Goal: Information Seeking & Learning: Learn about a topic

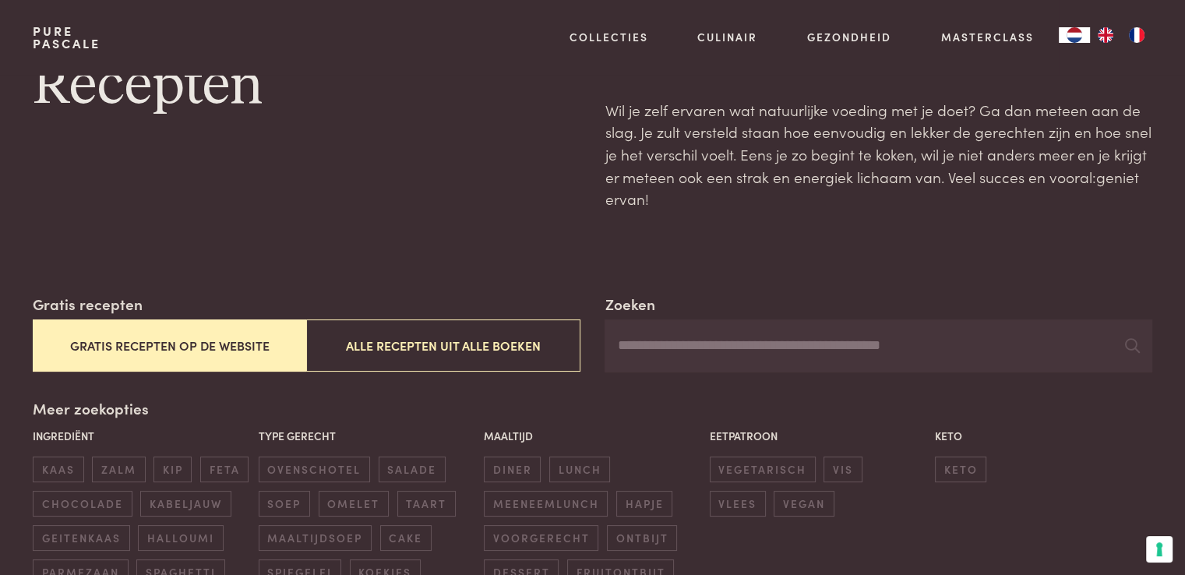
scroll to position [156, 0]
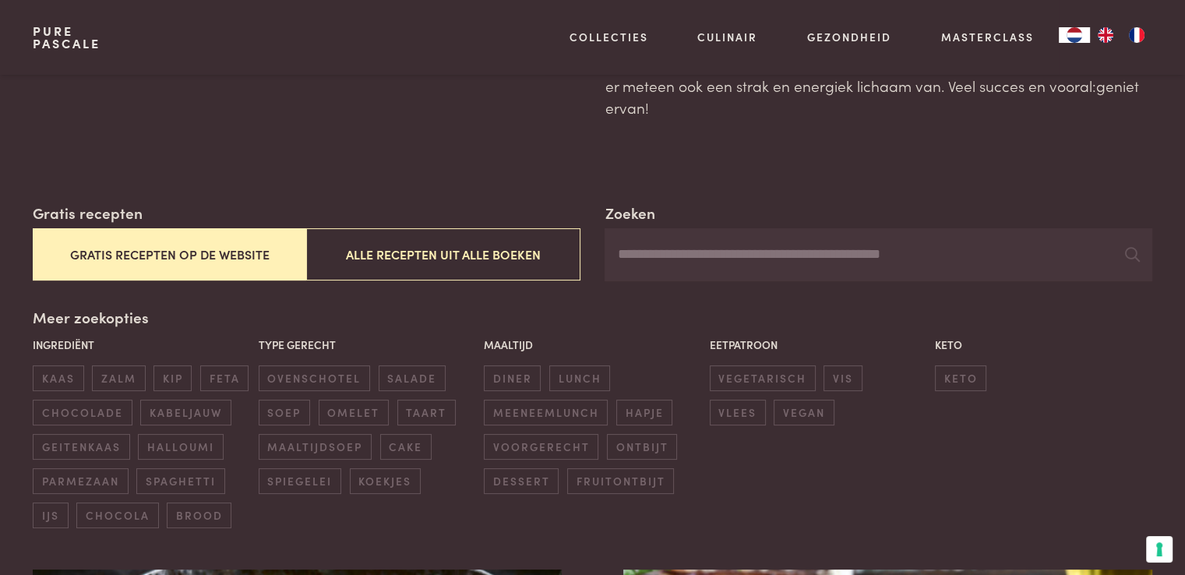
click at [670, 241] on input "Zoeken" at bounding box center [877, 254] width 547 height 53
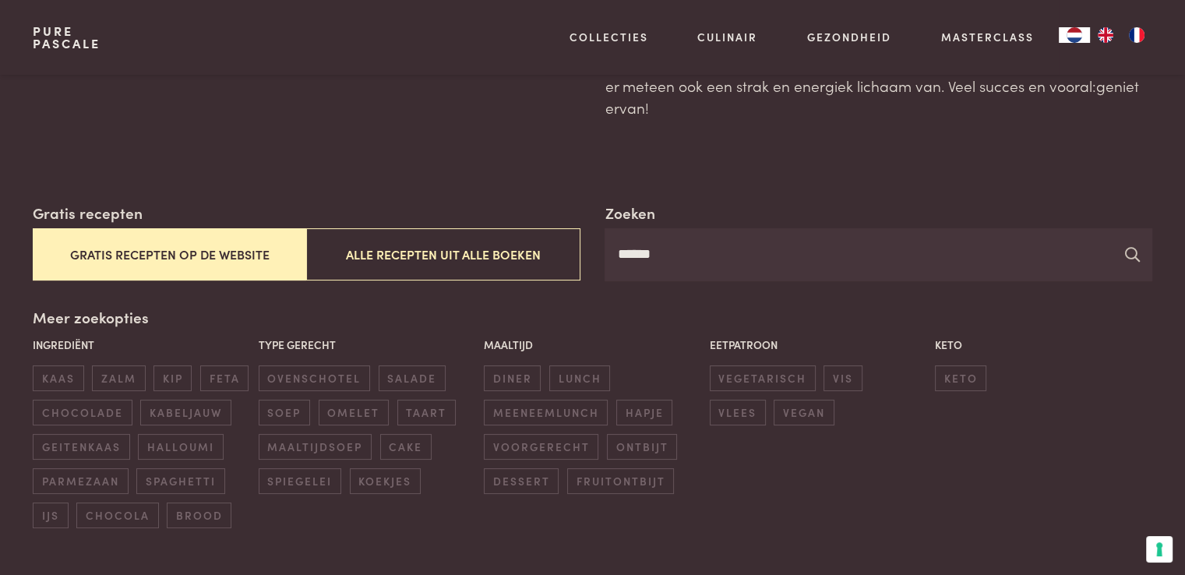
type input "******"
click at [1132, 257] on icon at bounding box center [1132, 254] width 15 height 15
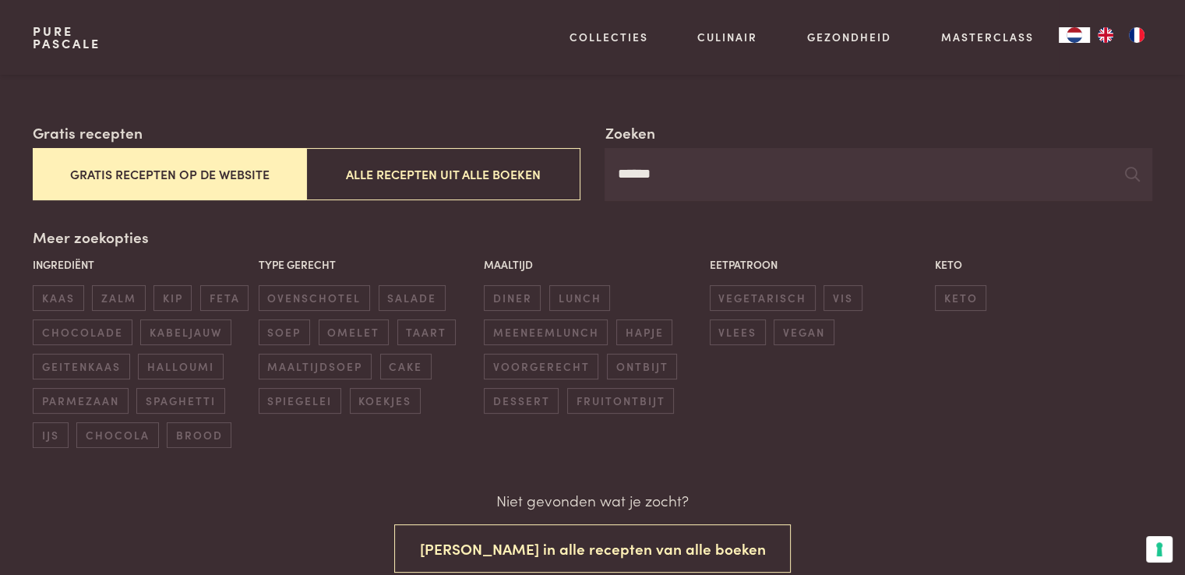
scroll to position [234, 0]
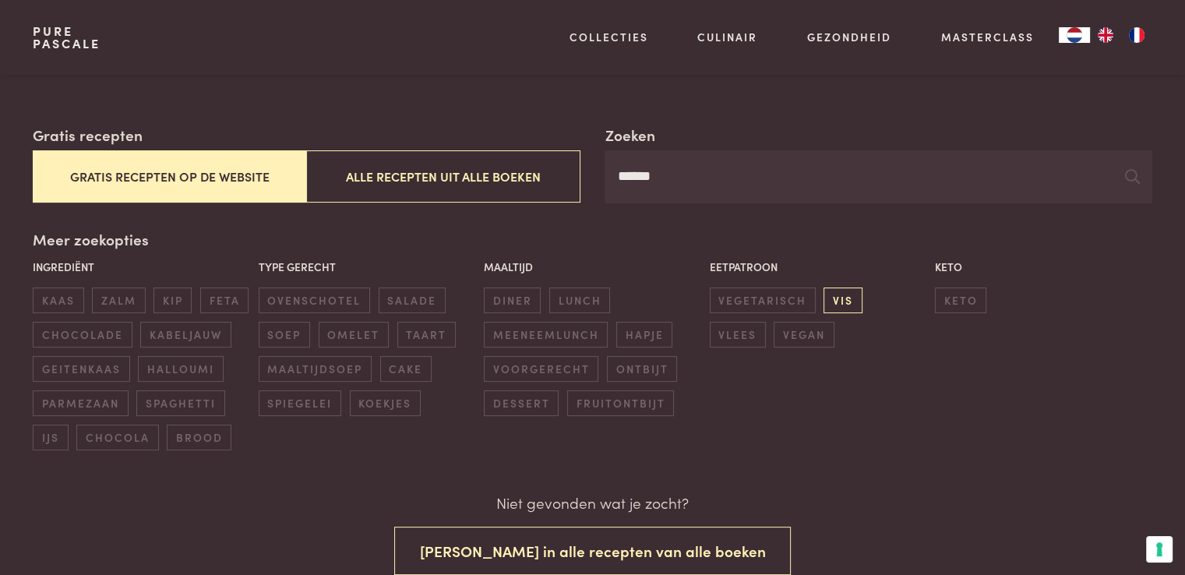
click at [844, 304] on span "vis" at bounding box center [842, 300] width 38 height 26
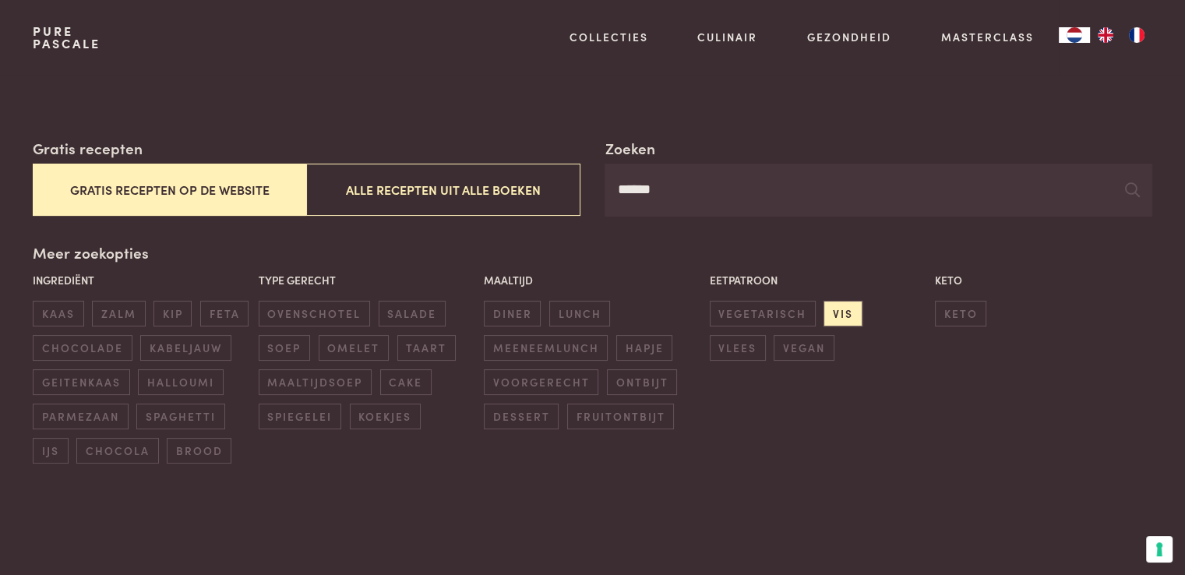
scroll to position [0, 0]
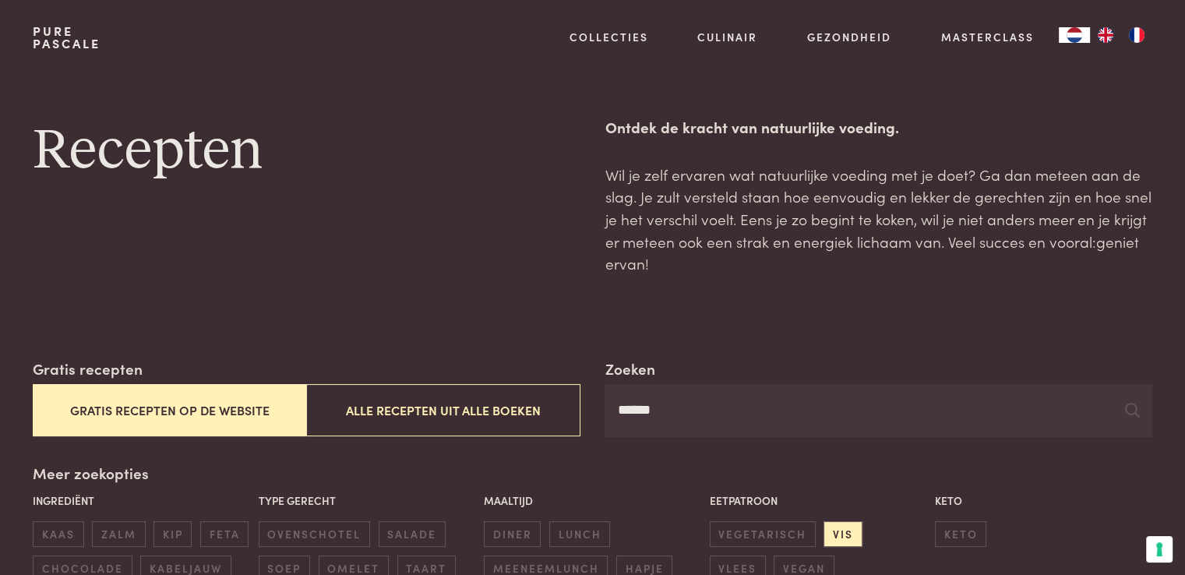
click at [193, 409] on button "Gratis recepten op de website" at bounding box center [169, 410] width 273 height 52
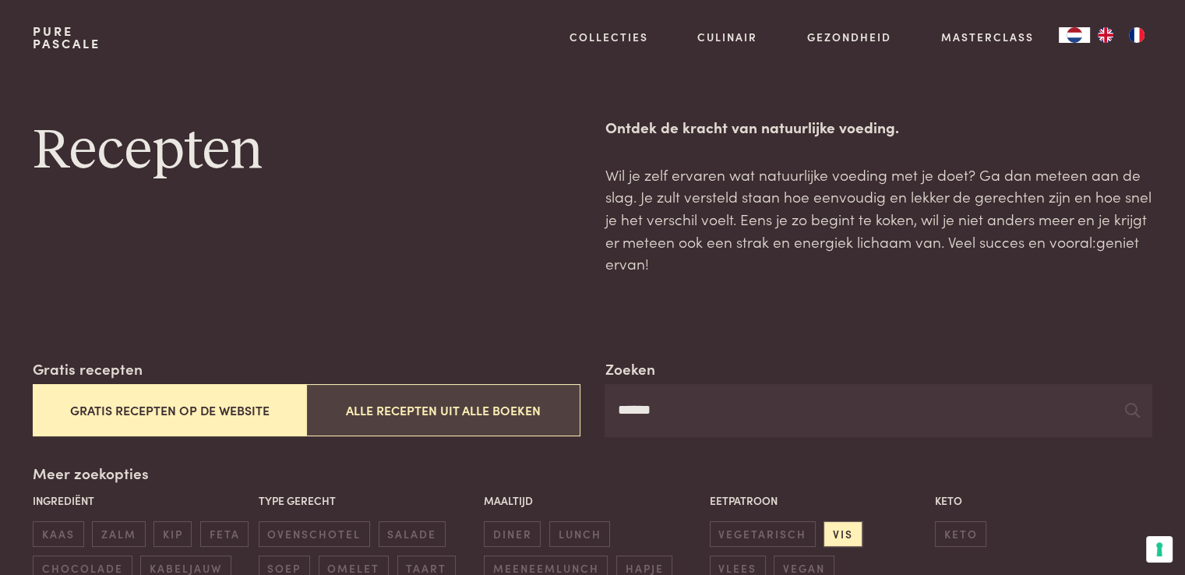
click at [421, 414] on button "Alle recepten uit alle boeken" at bounding box center [442, 410] width 273 height 52
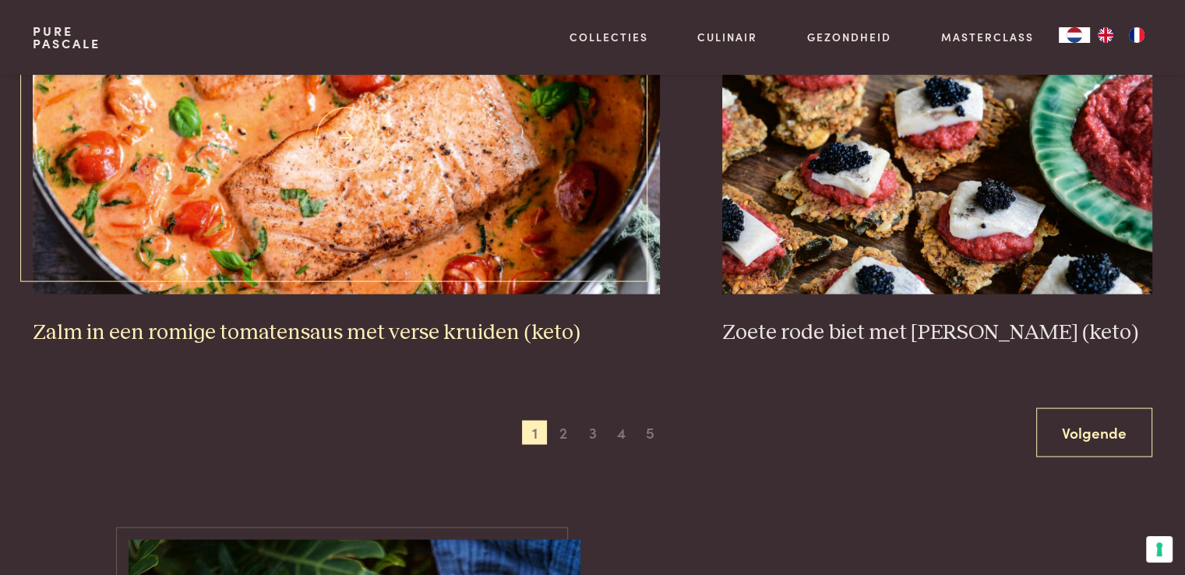
scroll to position [3193, 0]
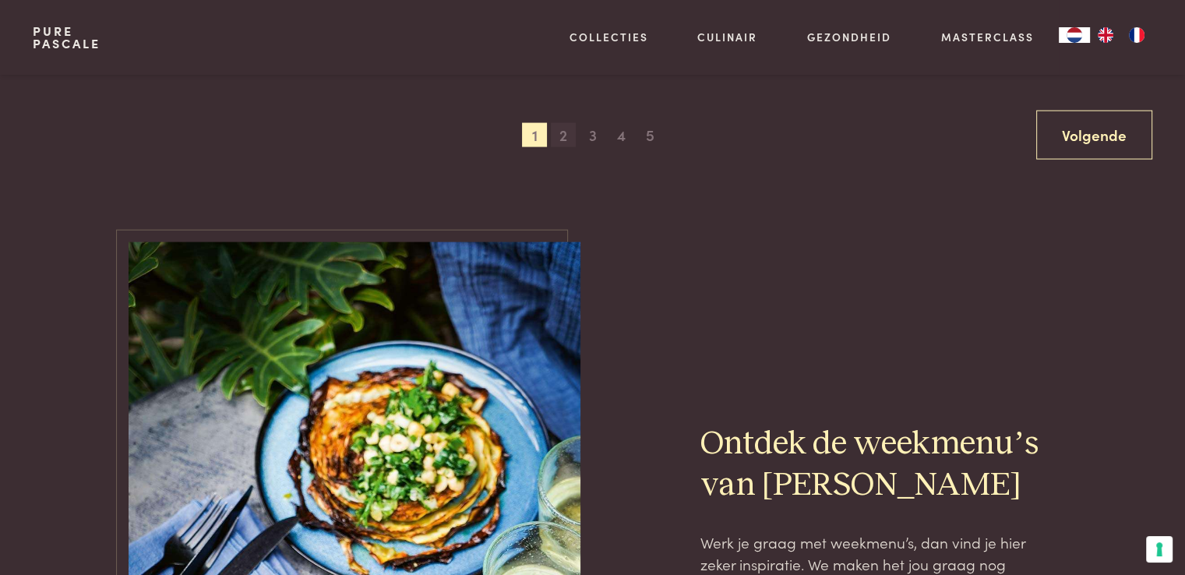
click at [559, 136] on span "2" at bounding box center [563, 135] width 25 height 25
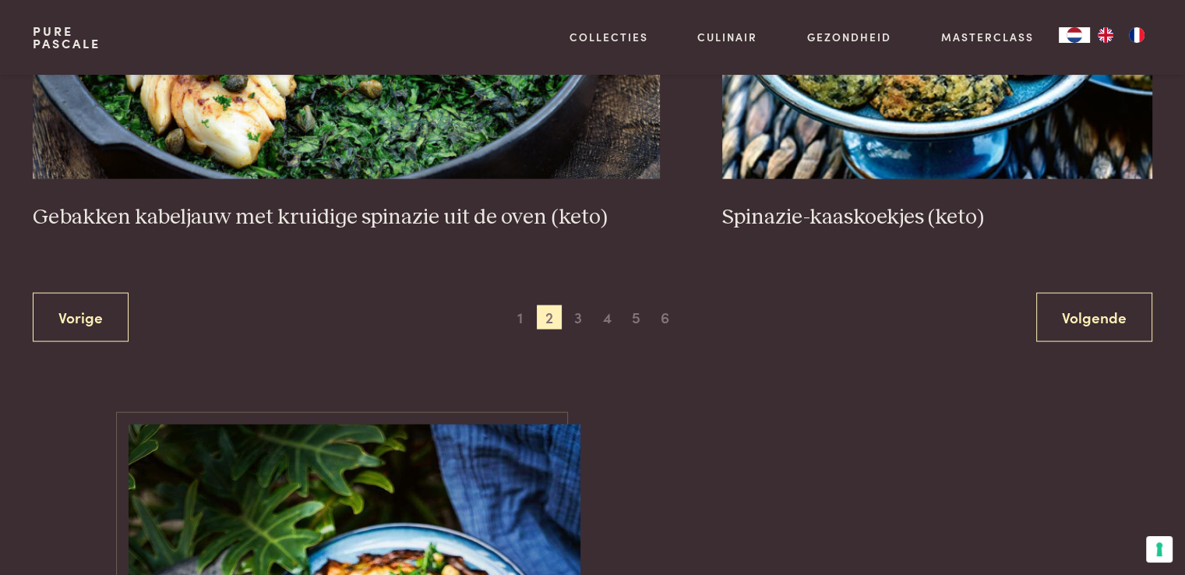
scroll to position [3083, 0]
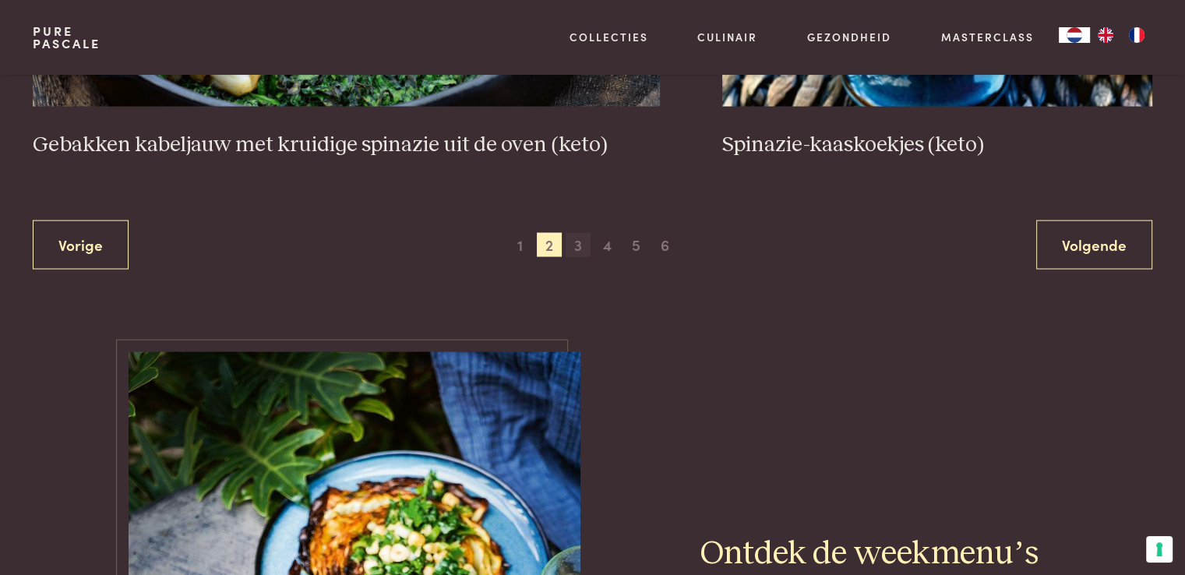
click at [577, 244] on span "3" at bounding box center [577, 245] width 25 height 25
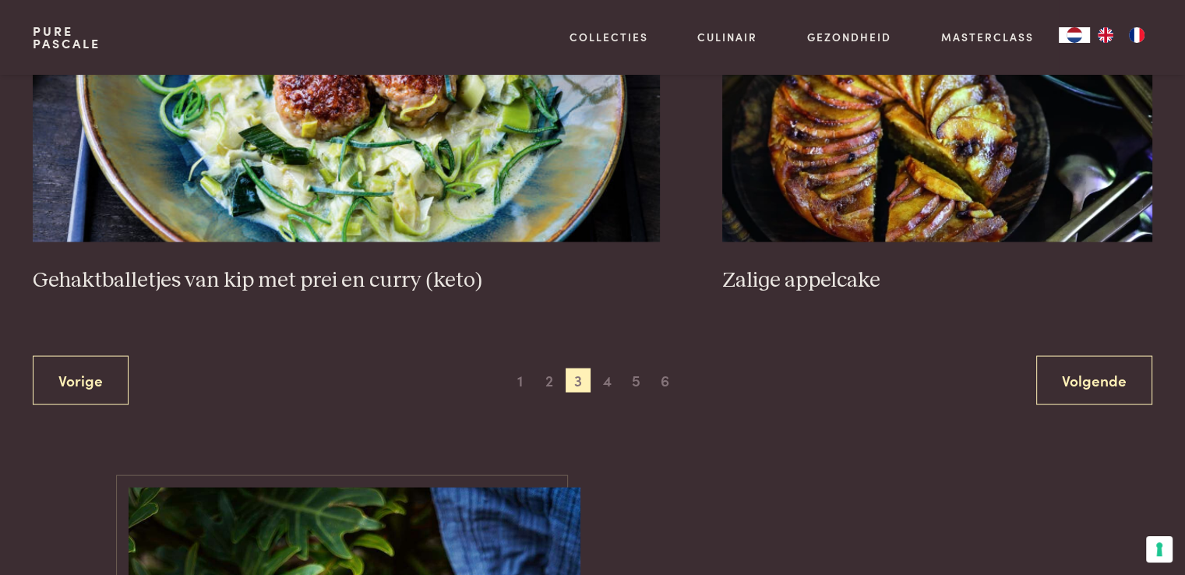
scroll to position [3006, 0]
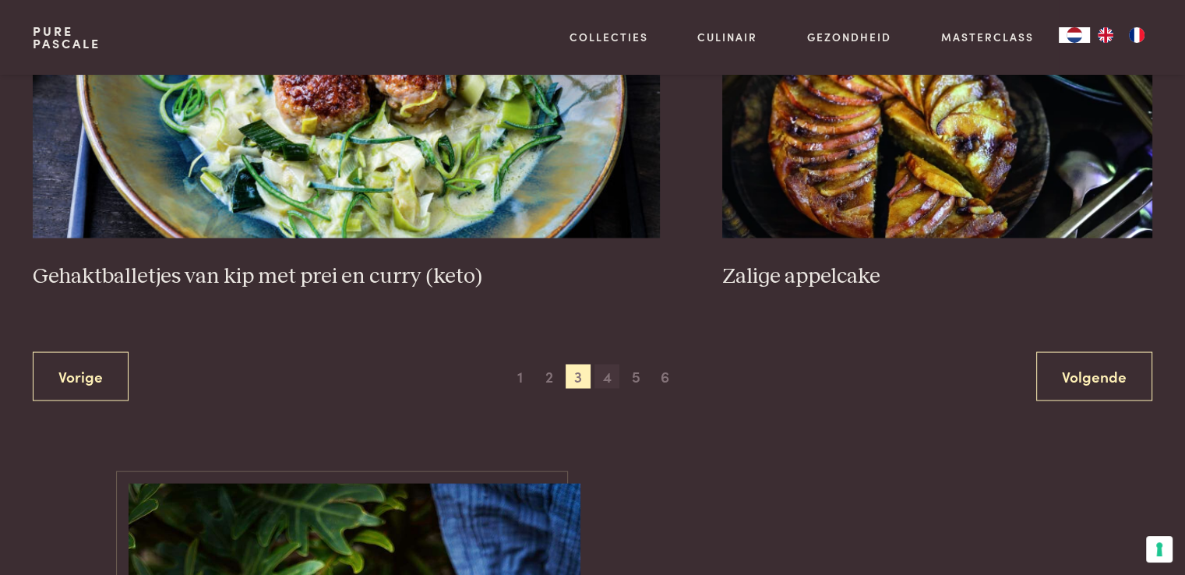
click at [604, 374] on span "4" at bounding box center [606, 377] width 25 height 25
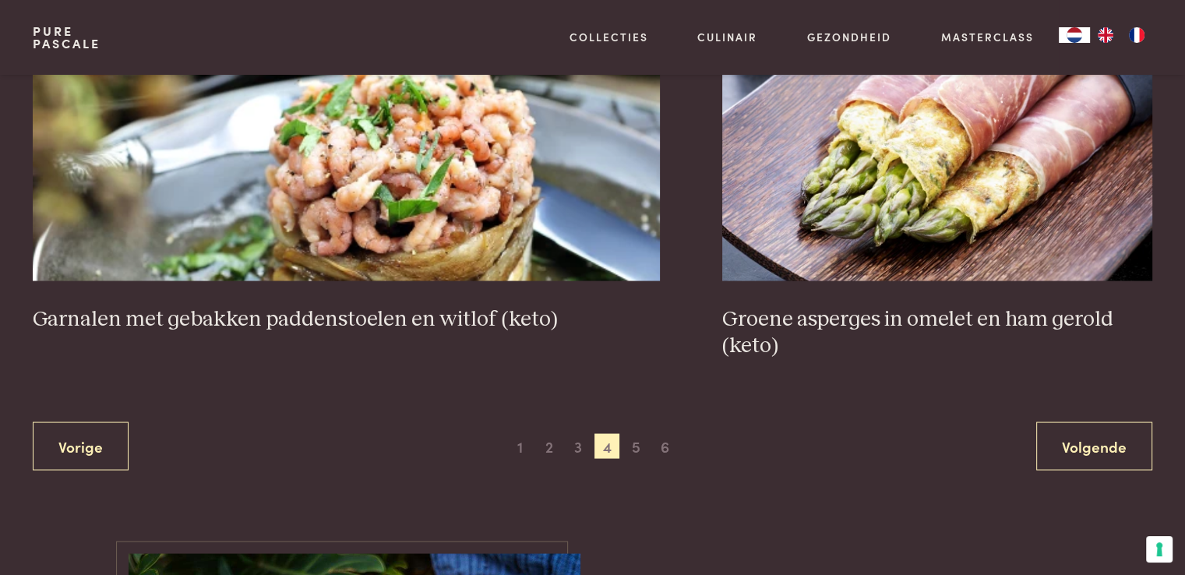
scroll to position [3006, 0]
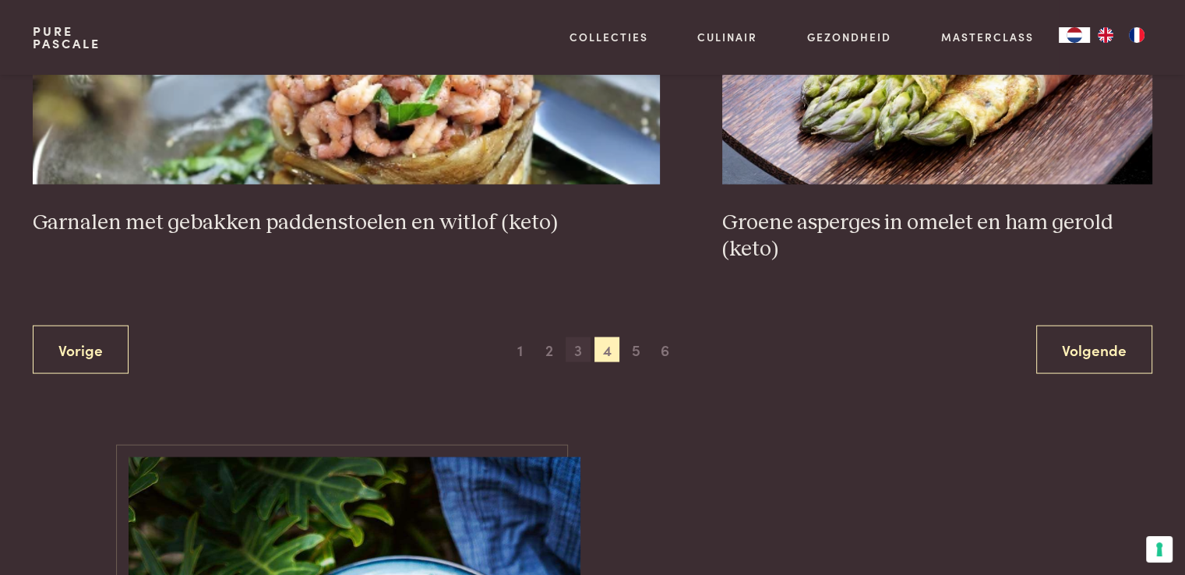
click at [582, 348] on span "3" at bounding box center [577, 349] width 25 height 25
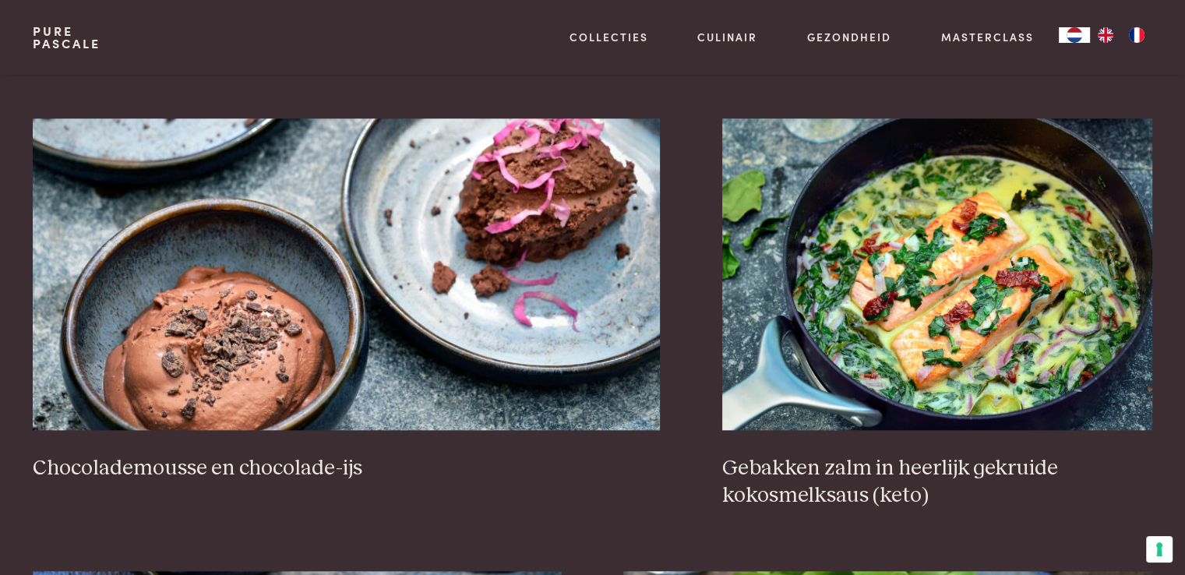
scroll to position [1604, 0]
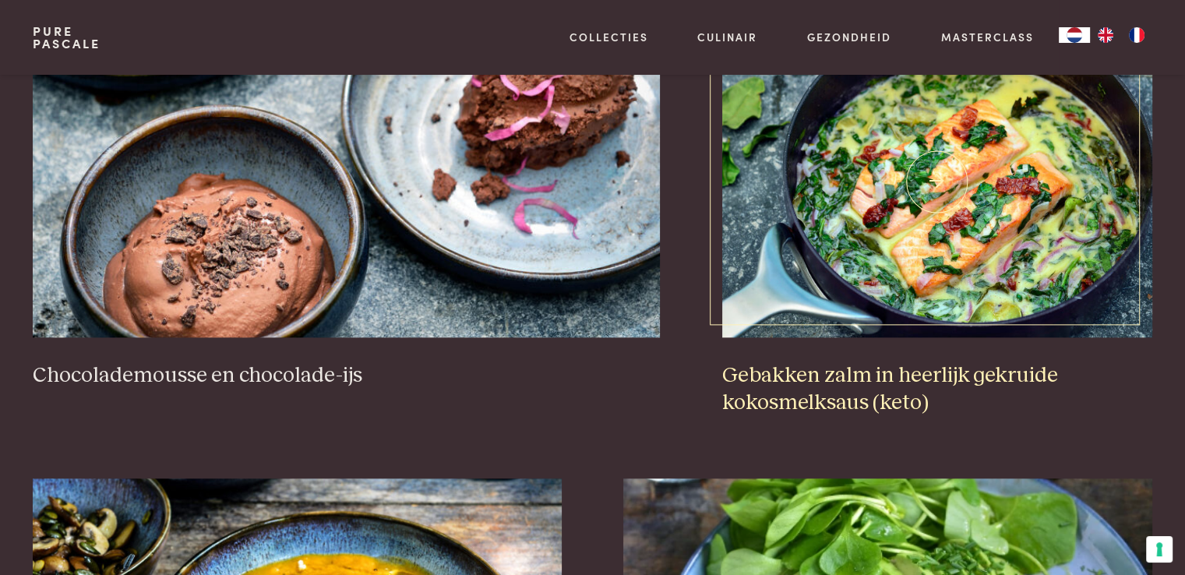
click at [932, 370] on h3 "Gebakken zalm in heerlijk gekruide kokosmelksaus (keto)" at bounding box center [937, 389] width 430 height 54
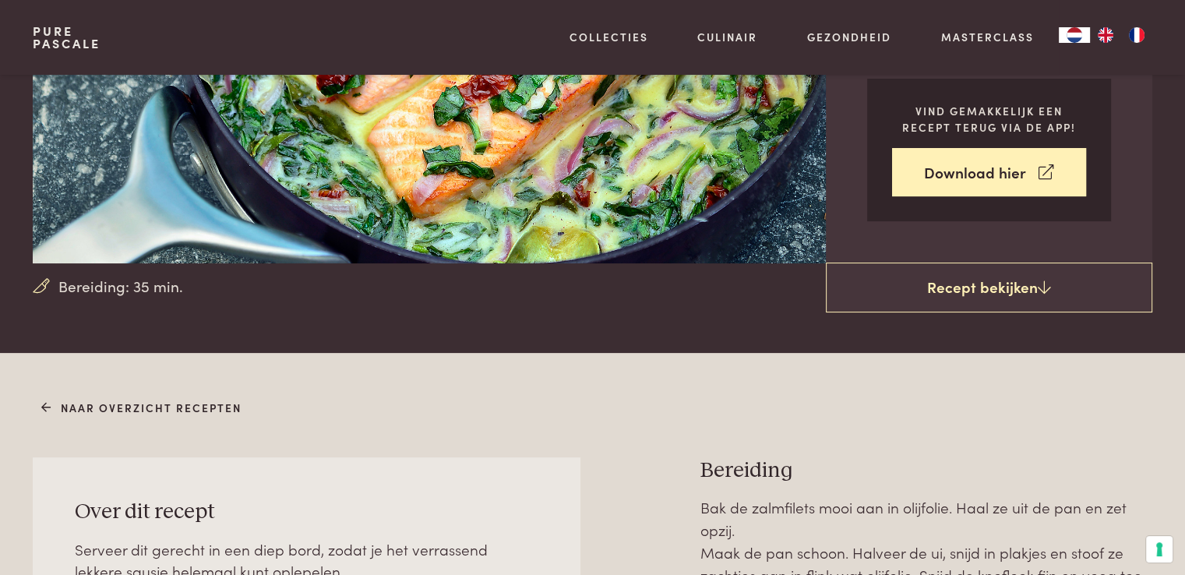
scroll to position [78, 0]
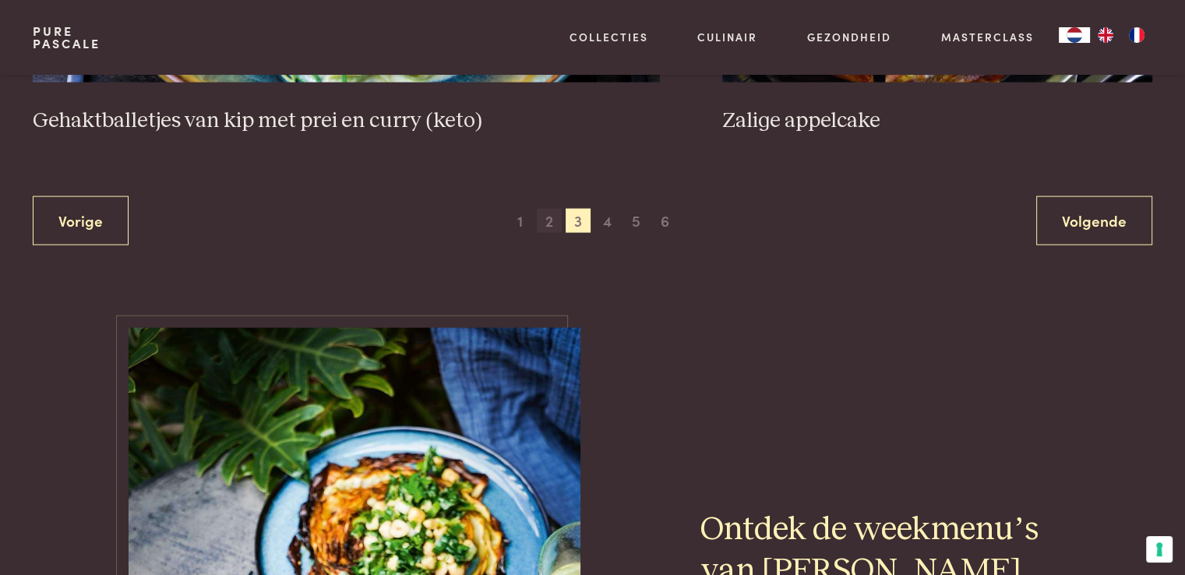
click at [552, 218] on span "2" at bounding box center [549, 221] width 25 height 25
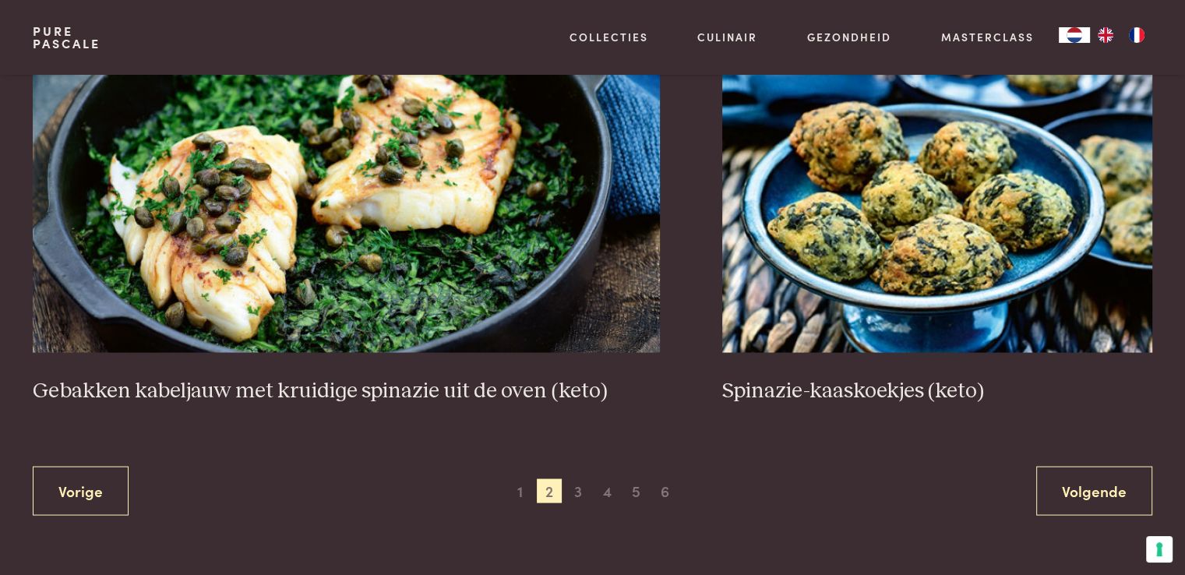
scroll to position [3006, 0]
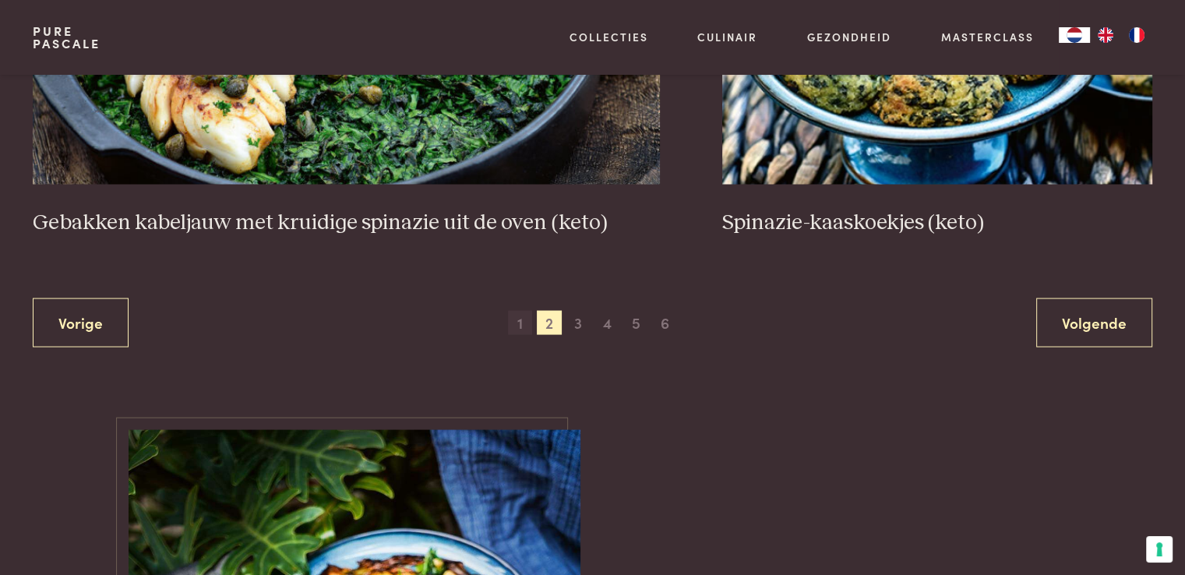
click at [526, 320] on span "1" at bounding box center [520, 323] width 25 height 25
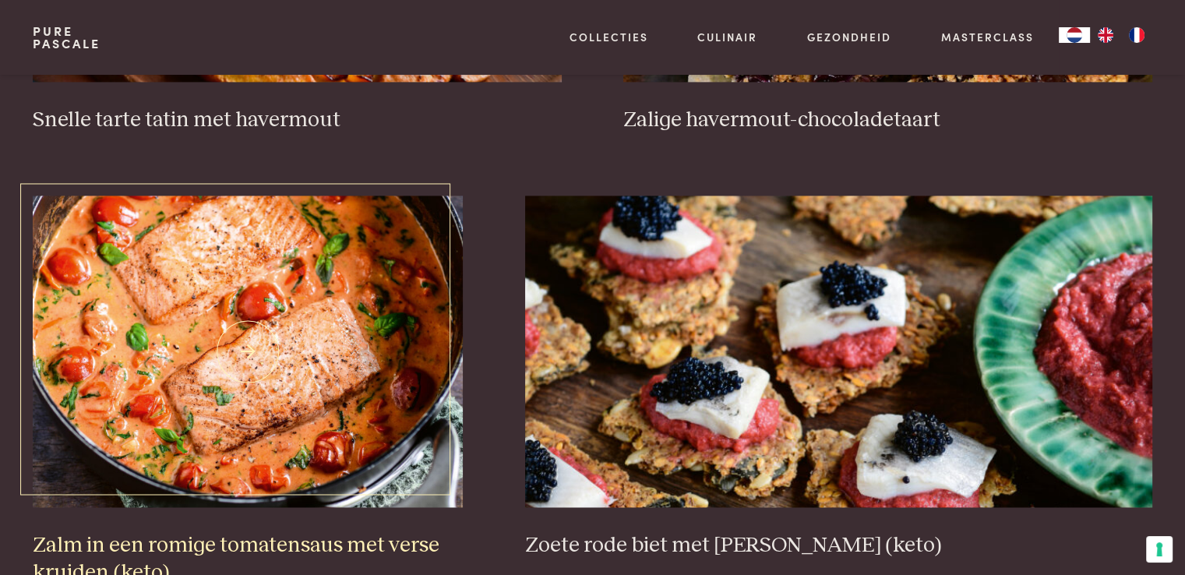
scroll to position [2383, 0]
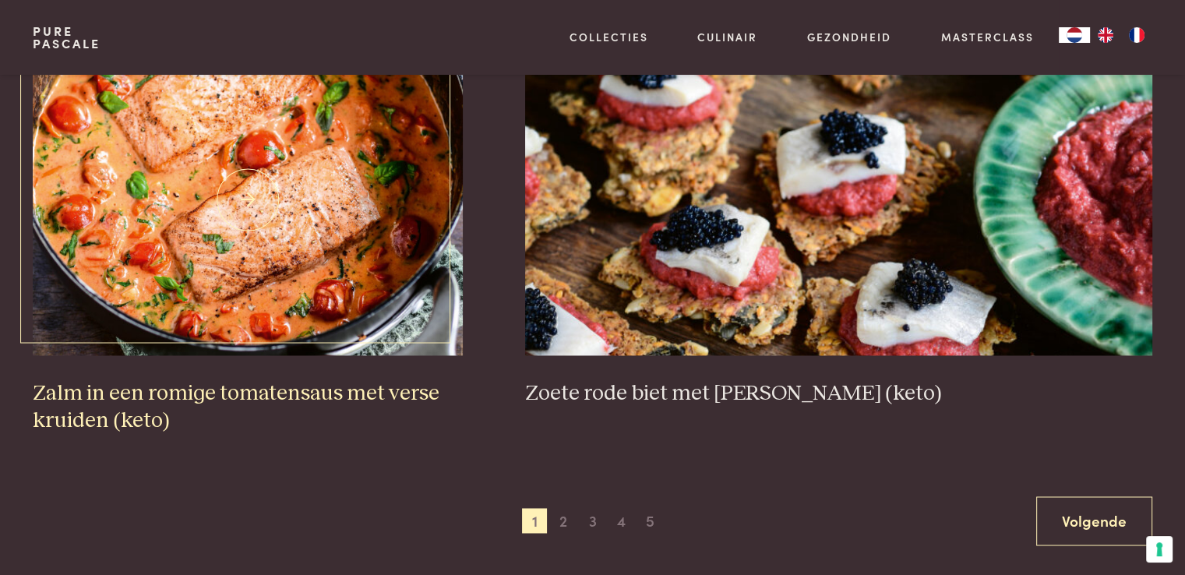
click at [272, 393] on h3 "Zalm in een romige tomatensaus met verse kruiden (keto)" at bounding box center [248, 407] width 430 height 54
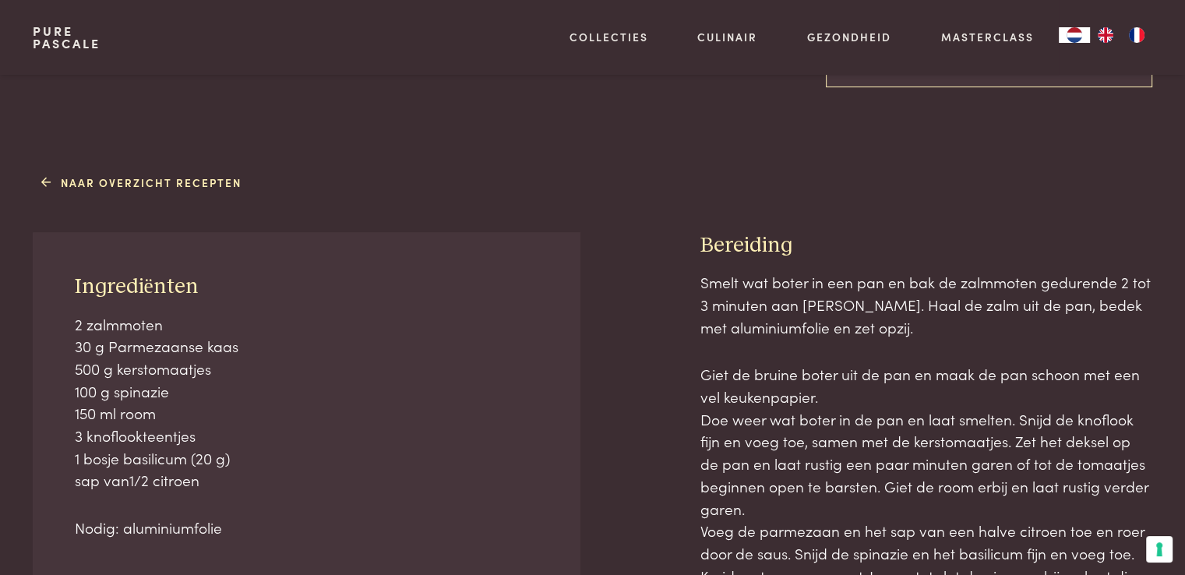
scroll to position [545, 0]
